Goal: Feedback & Contribution: Submit feedback/report problem

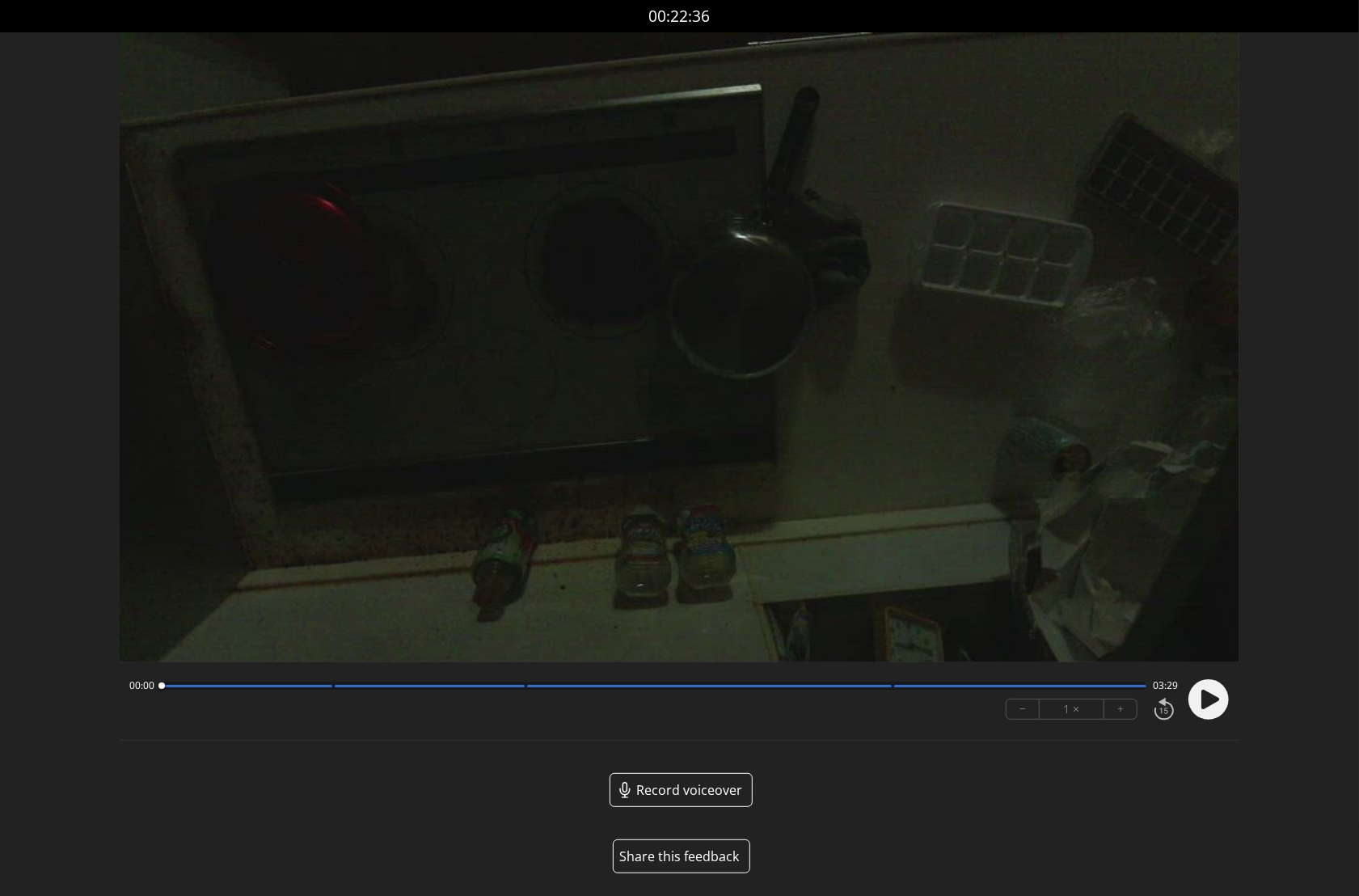
click at [708, 853] on button "Share this feedback" at bounding box center [682, 856] width 138 height 34
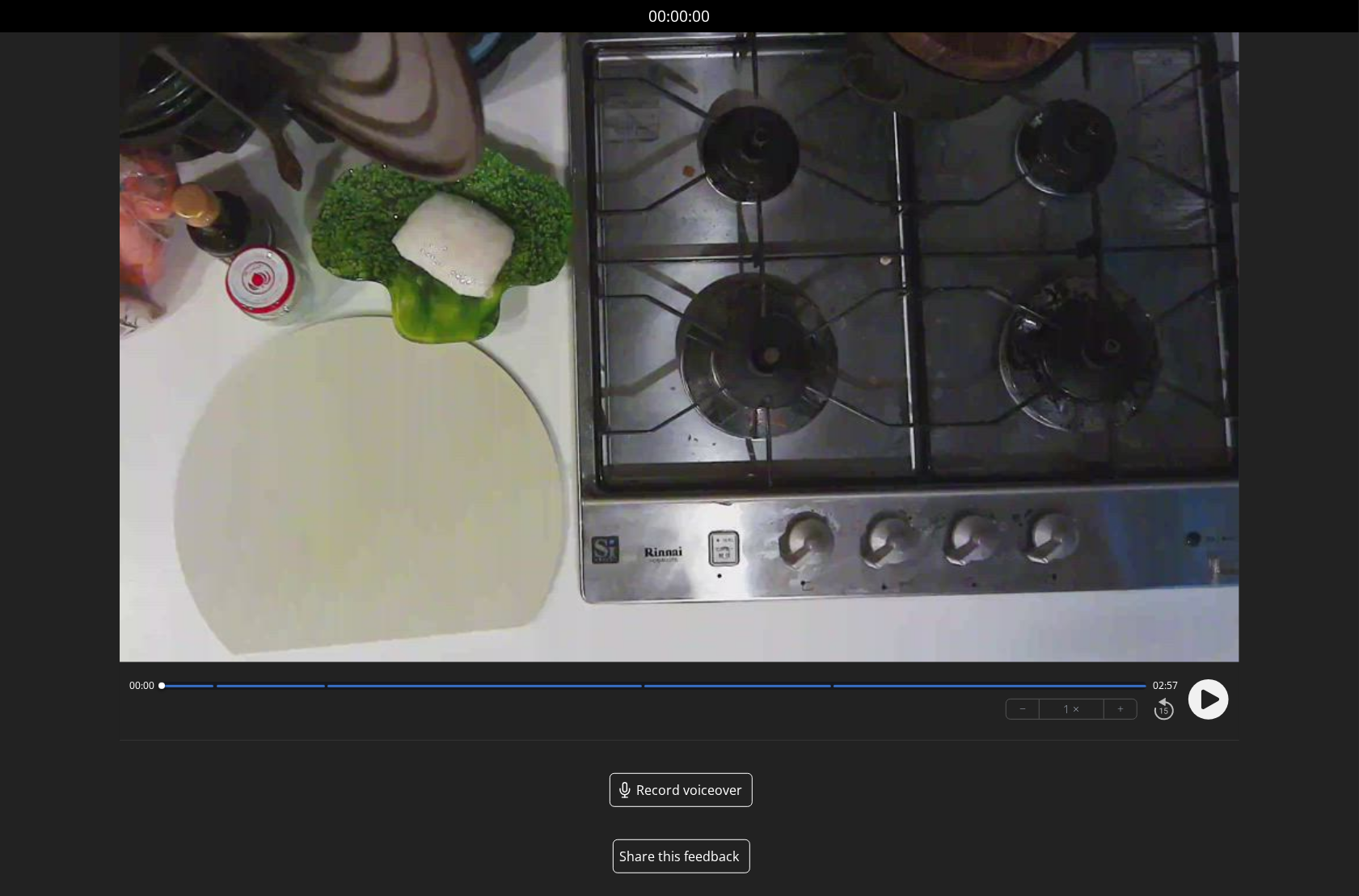
click at [689, 856] on button "Share this feedback" at bounding box center [682, 856] width 138 height 34
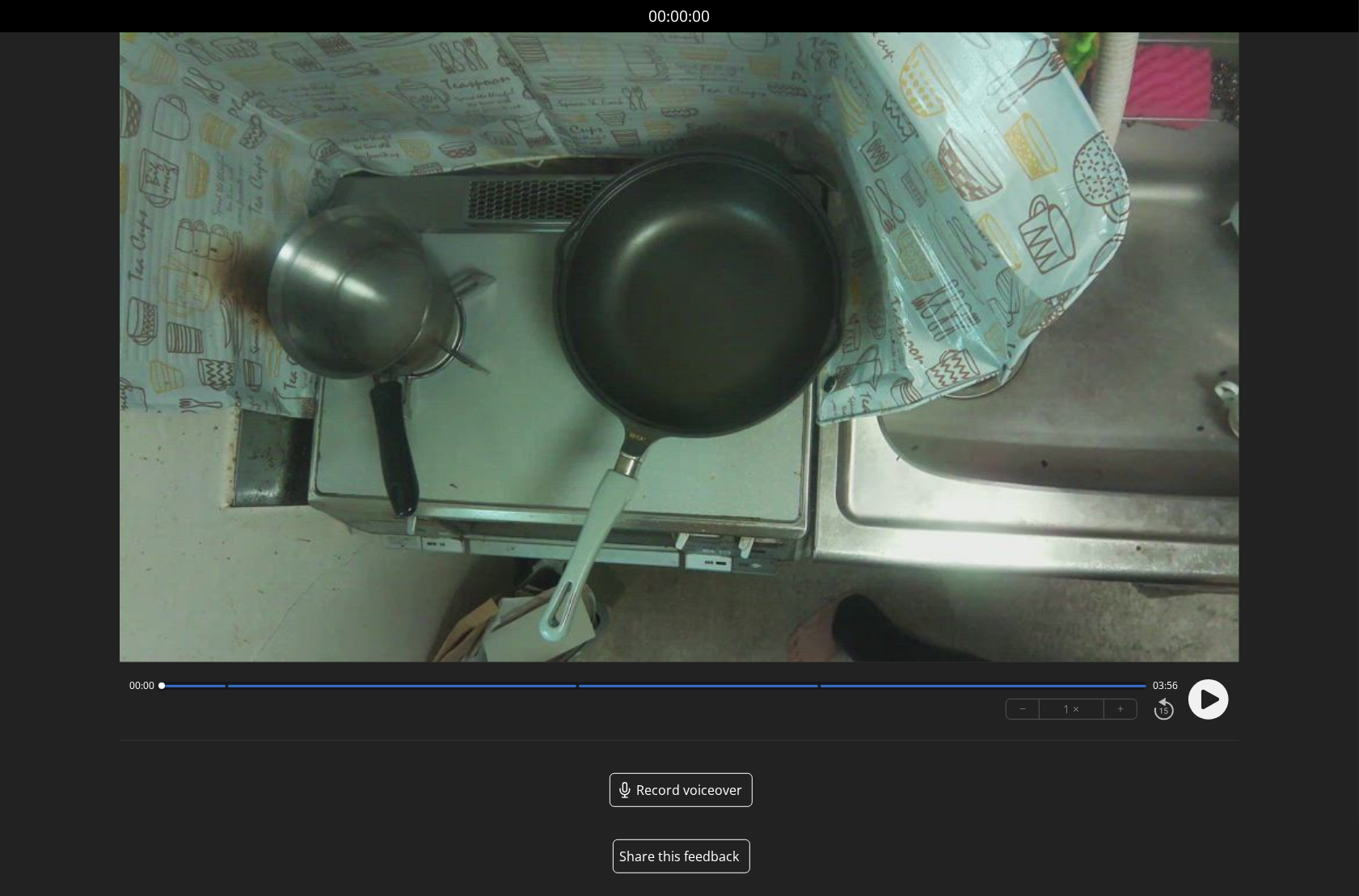
click at [697, 862] on button "Share this feedback" at bounding box center [682, 856] width 138 height 34
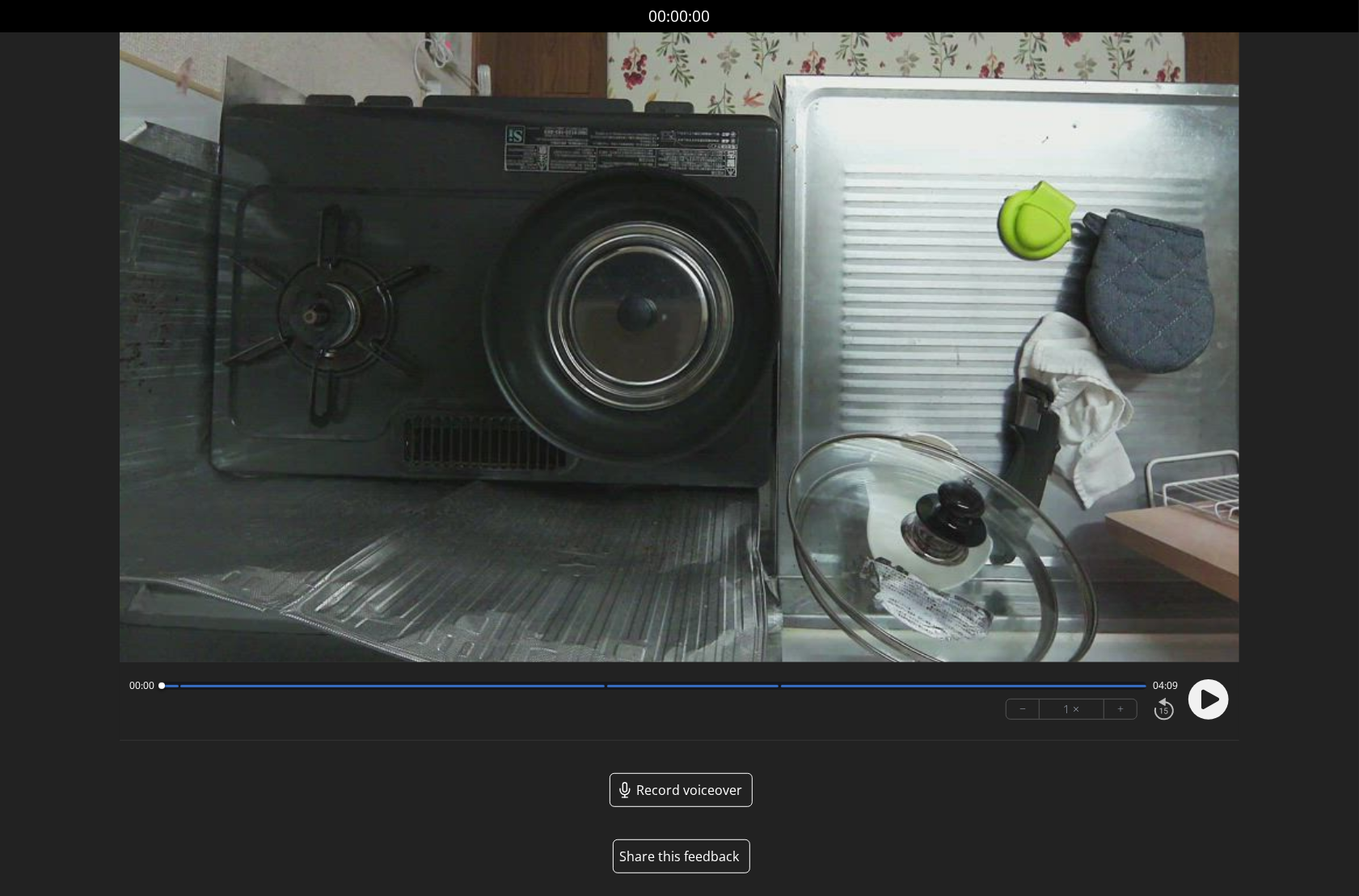
click at [697, 862] on button "Share this feedback" at bounding box center [682, 856] width 138 height 34
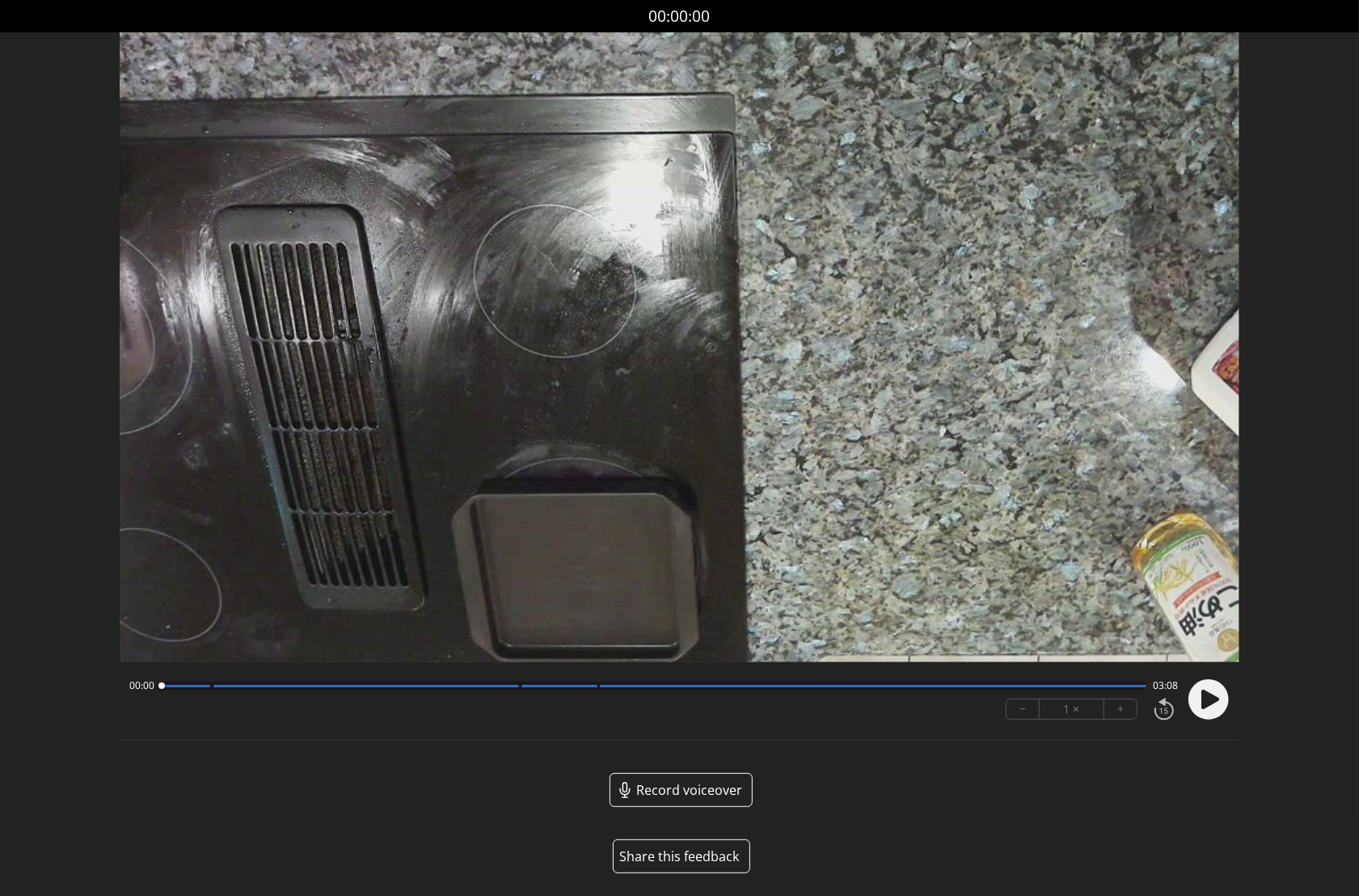
click at [694, 853] on button "Share this feedback" at bounding box center [682, 856] width 138 height 34
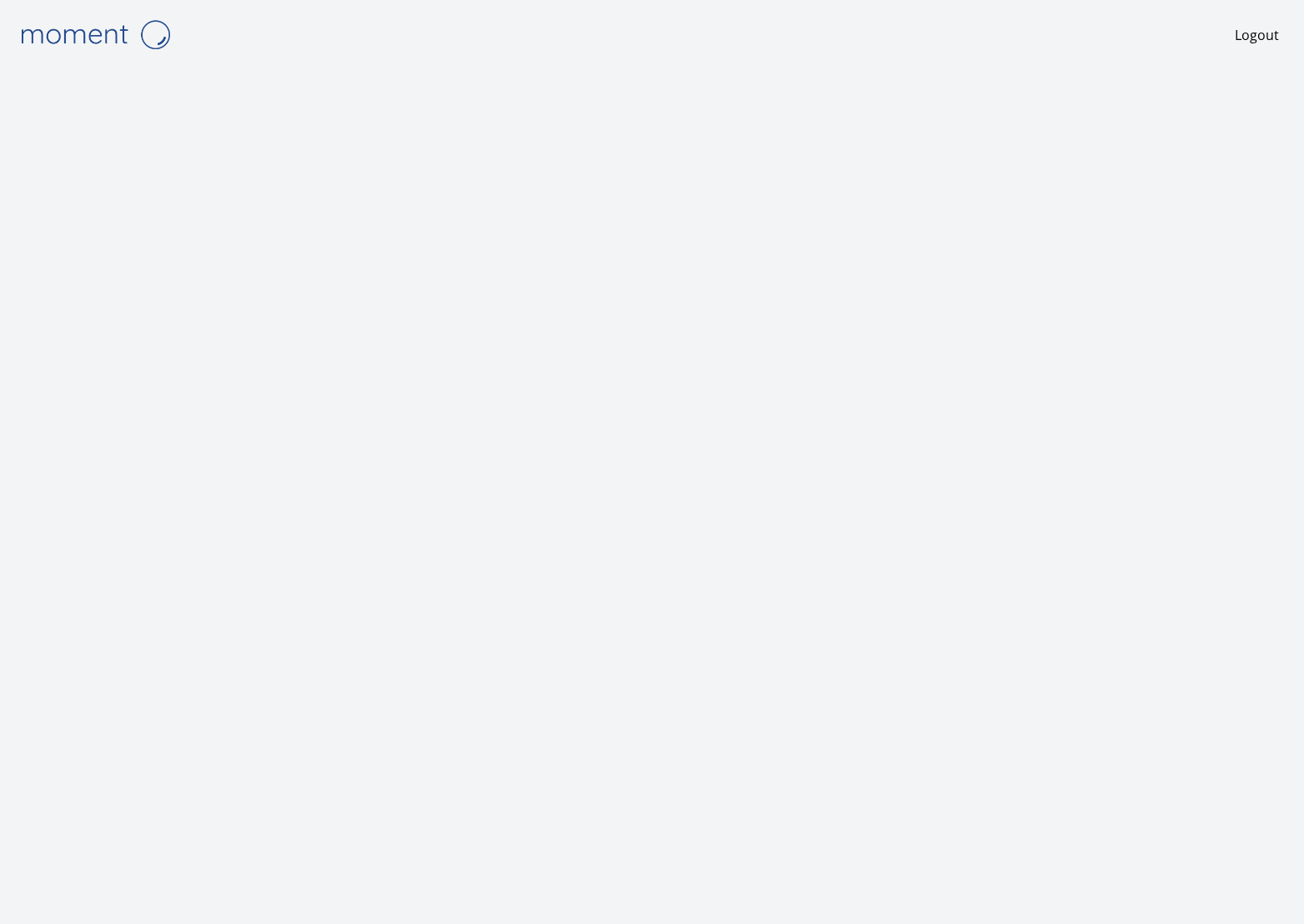
click at [105, 38] on img at bounding box center [94, 35] width 167 height 43
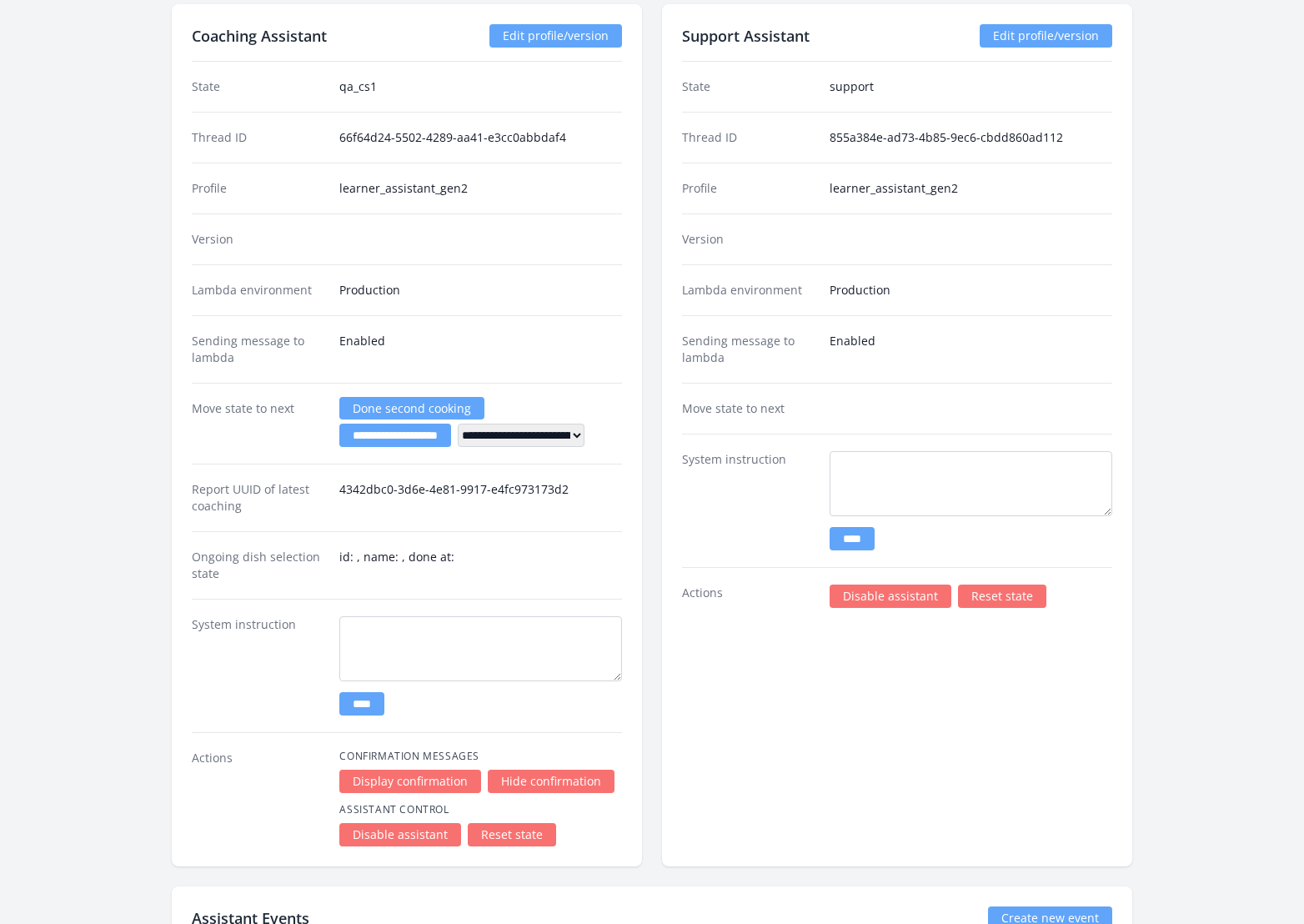
scroll to position [2090, 0]
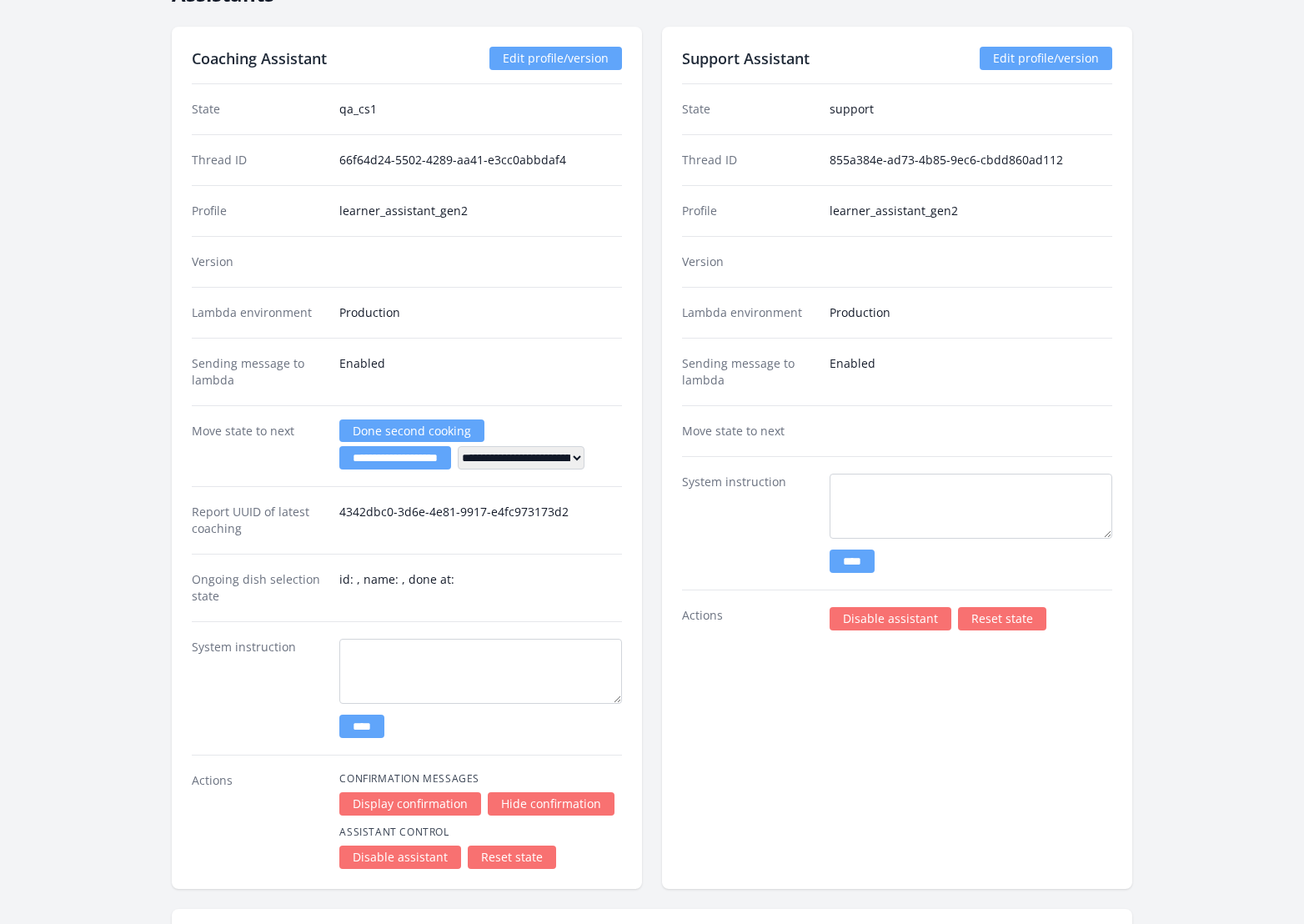
click at [406, 846] on link "Disable assistant" at bounding box center [400, 857] width 121 height 23
